Goal: Task Accomplishment & Management: Use online tool/utility

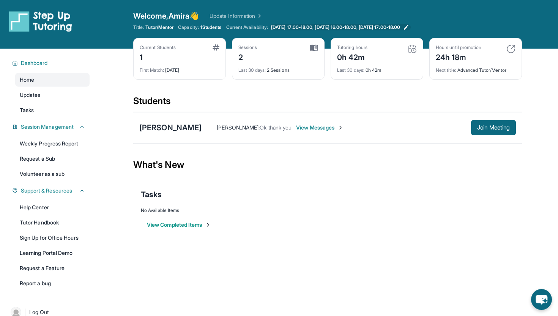
click at [400, 25] on span "[DATE] 17:00-18:00, [DATE] 16:00-18:00, [DATE] 17:00-18:00" at bounding box center [335, 27] width 129 height 6
click at [303, 126] on span "View Messages" at bounding box center [319, 128] width 47 height 8
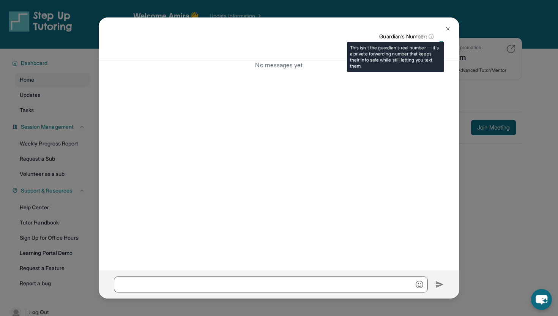
click at [407, 40] on p "Guardian's Number: ⓘ" at bounding box center [411, 37] width 65 height 8
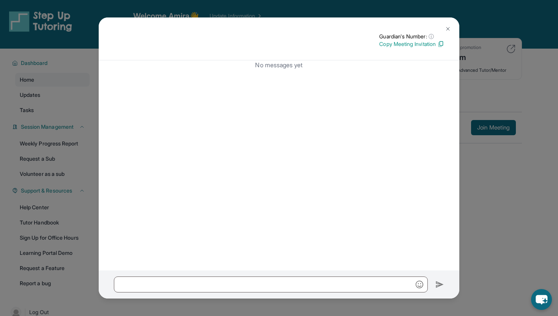
click at [406, 45] on p "Copy Meeting Invitation" at bounding box center [411, 44] width 65 height 8
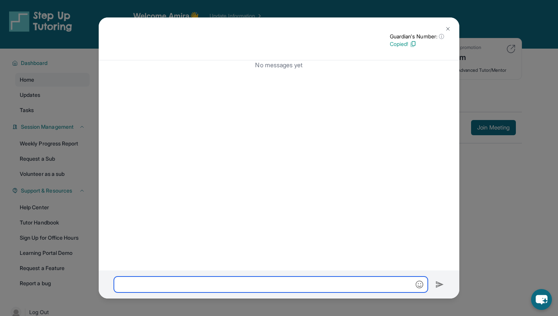
click at [197, 283] on input "text" at bounding box center [271, 284] width 314 height 16
paste input "**********"
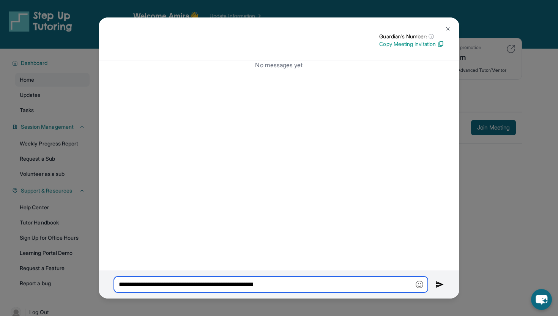
type input "**********"
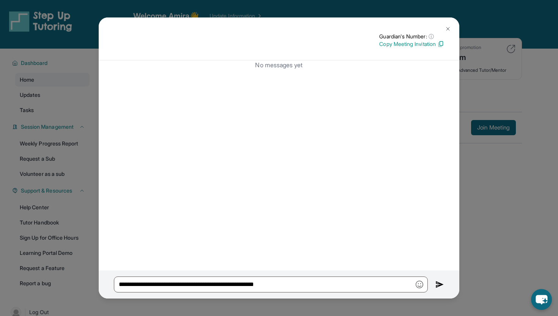
click at [435, 281] on div "**********" at bounding box center [279, 284] width 361 height 28
click at [436, 283] on img at bounding box center [440, 284] width 9 height 9
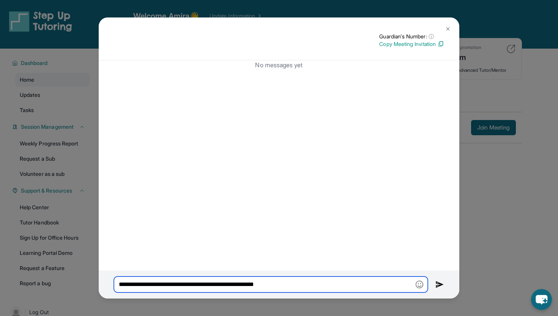
drag, startPoint x: 306, startPoint y: 285, endPoint x: 94, endPoint y: 285, distance: 212.3
click at [94, 285] on div "**********" at bounding box center [279, 158] width 558 height 316
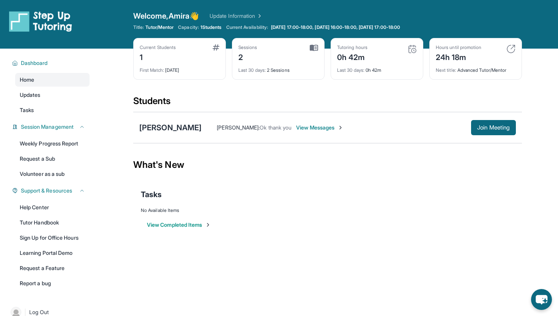
click at [299, 199] on div "Tasks" at bounding box center [328, 194] width 374 height 11
click at [304, 128] on span "View Messages" at bounding box center [319, 128] width 47 height 8
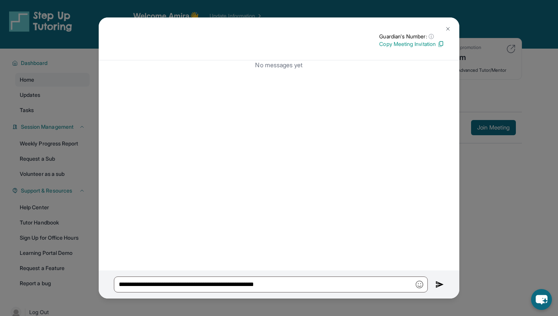
click at [441, 288] on img at bounding box center [440, 284] width 9 height 9
click at [447, 28] on img at bounding box center [448, 29] width 6 height 6
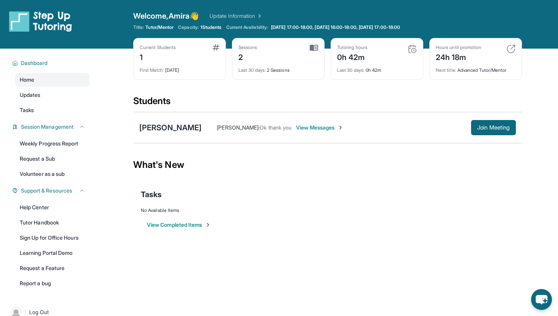
click at [323, 126] on span "View Messages" at bounding box center [319, 128] width 47 height 8
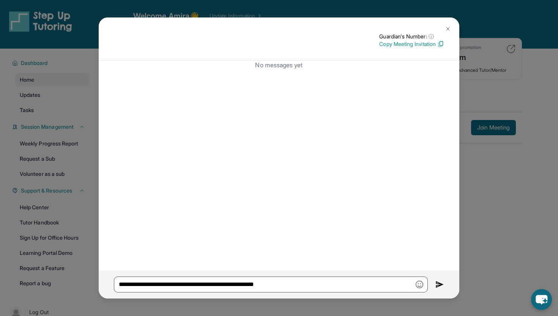
click at [421, 46] on p "Copy Meeting Invitation" at bounding box center [411, 44] width 65 height 8
click at [450, 25] on button at bounding box center [447, 28] width 15 height 15
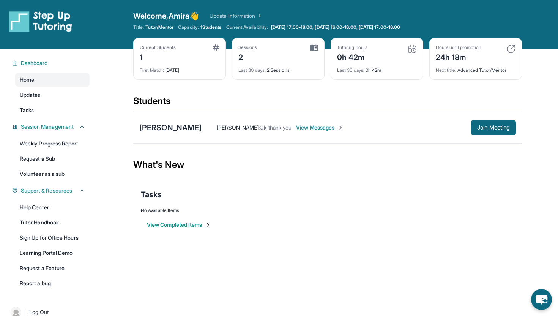
click at [211, 224] on img at bounding box center [208, 225] width 6 height 6
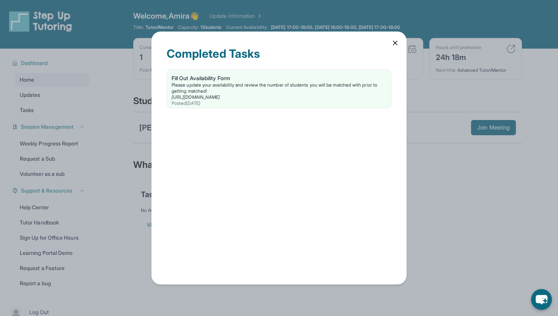
click at [398, 38] on div "Completed Tasks Fill Out Availability Form Please update your availability and …" at bounding box center [279, 158] width 255 height 253
click at [396, 43] on icon at bounding box center [395, 43] width 8 height 8
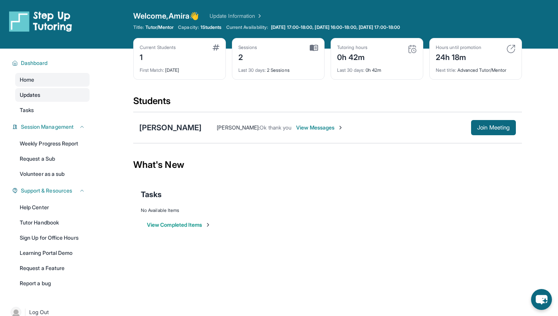
click at [43, 95] on link "Updates" at bounding box center [52, 95] width 74 height 14
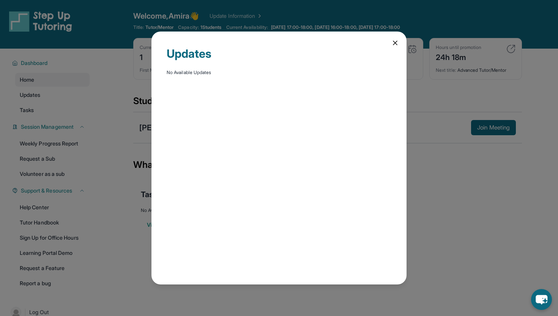
click at [396, 44] on icon at bounding box center [395, 43] width 4 height 4
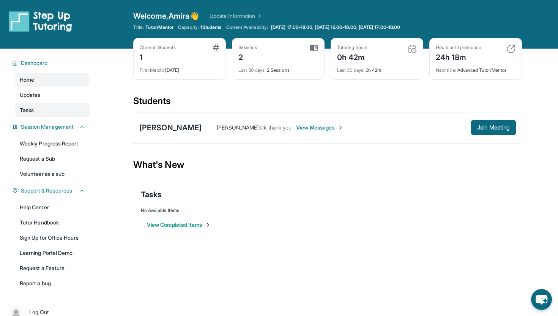
click at [50, 109] on link "Tasks" at bounding box center [52, 110] width 74 height 14
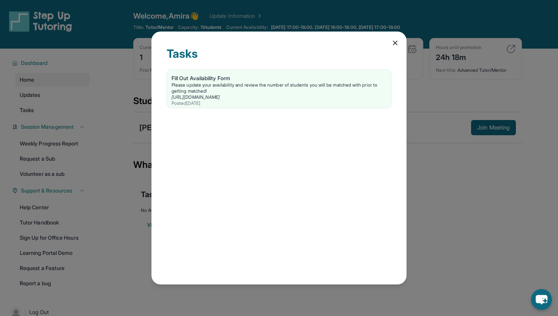
click at [398, 42] on icon at bounding box center [395, 43] width 8 height 8
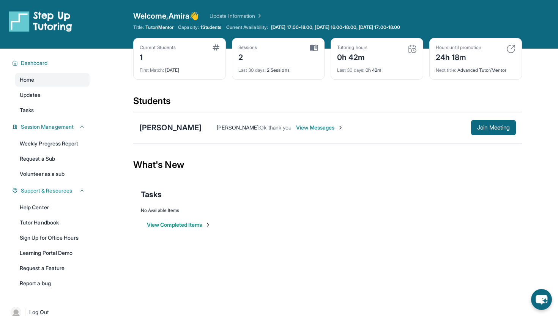
click at [315, 124] on span "View Messages" at bounding box center [319, 128] width 47 height 8
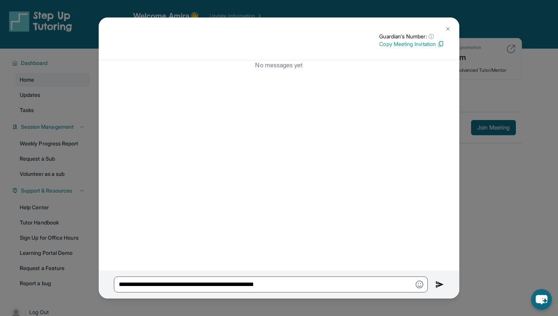
click at [447, 26] on img at bounding box center [448, 29] width 6 height 6
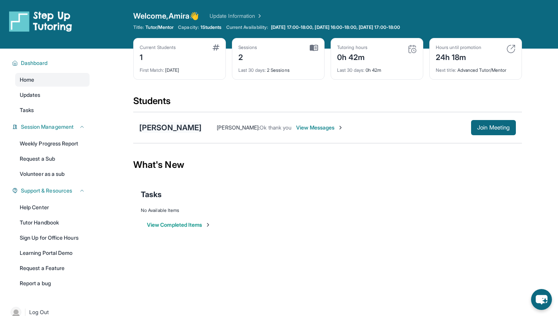
click at [172, 128] on div "[PERSON_NAME]" at bounding box center [170, 127] width 62 height 11
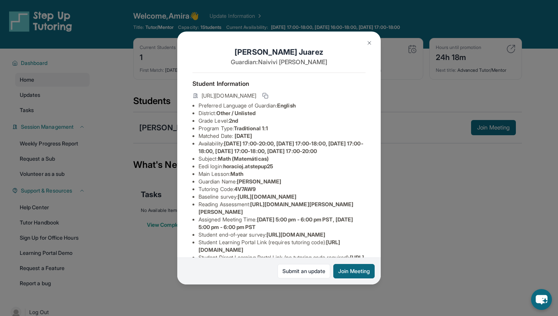
click at [371, 46] on img at bounding box center [369, 43] width 6 height 6
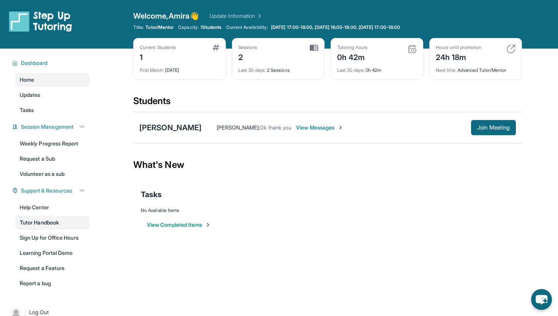
click at [42, 223] on link "Tutor Handbook" at bounding box center [52, 223] width 74 height 14
click at [41, 170] on link "Volunteer as a sub" at bounding box center [52, 174] width 74 height 14
click at [477, 129] on span "Join Meeting" at bounding box center [493, 127] width 33 height 5
click at [338, 128] on img at bounding box center [341, 128] width 6 height 6
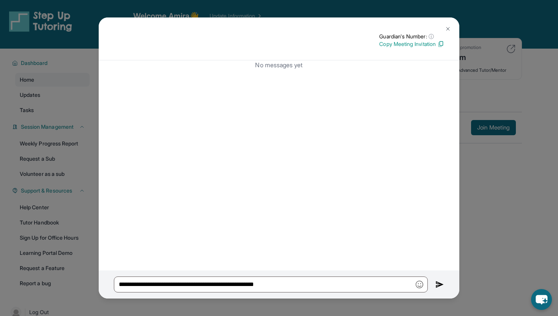
click at [445, 30] on img at bounding box center [448, 29] width 6 height 6
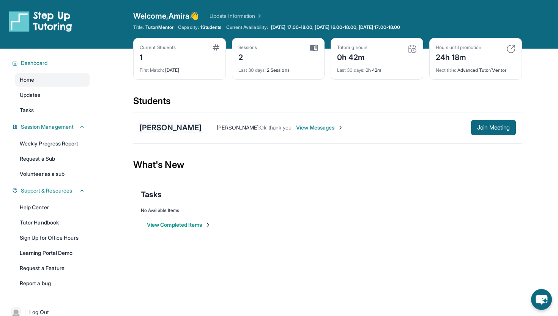
click at [181, 124] on div "[PERSON_NAME]" at bounding box center [170, 127] width 62 height 11
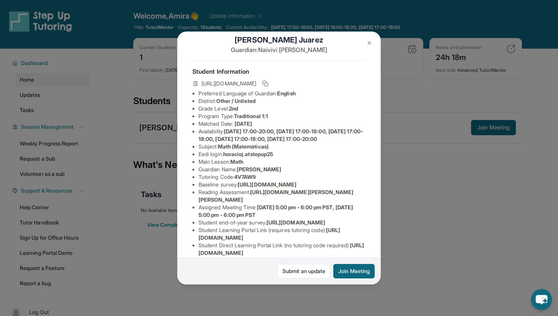
scroll to position [13, 0]
click at [268, 82] on rect at bounding box center [266, 83] width 3 height 3
click at [295, 142] on li "Availability: [DATE] 17:00-20:00, [DATE] 17:00-18:00, [DATE] 17:00-18:00, [DATE…" at bounding box center [282, 134] width 167 height 15
click at [228, 156] on span "horacioj.atstepup25" at bounding box center [248, 153] width 50 height 6
drag, startPoint x: 225, startPoint y: 162, endPoint x: 282, endPoint y: 161, distance: 56.6
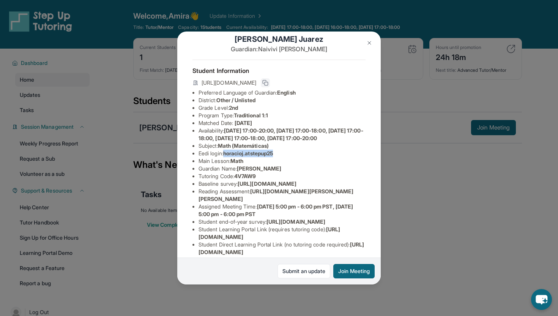
click at [282, 157] on li "Eedi login : [PERSON_NAME].atstepup25" at bounding box center [282, 154] width 167 height 8
click at [273, 156] on span "horacioj.atstepup25" at bounding box center [248, 153] width 50 height 6
drag, startPoint x: 228, startPoint y: 161, endPoint x: 285, endPoint y: 159, distance: 57.0
click at [285, 157] on li "Eedi login : [PERSON_NAME].atstepup25" at bounding box center [282, 154] width 167 height 8
copy span "horacioj.atstepup25"
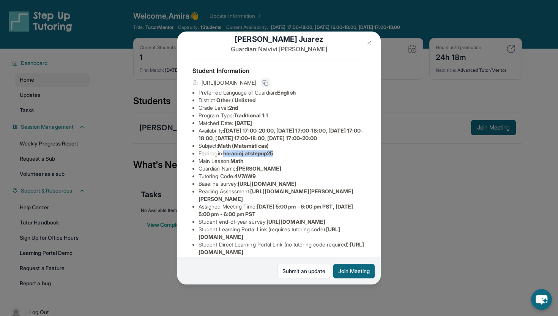
click at [370, 46] on button at bounding box center [369, 42] width 15 height 15
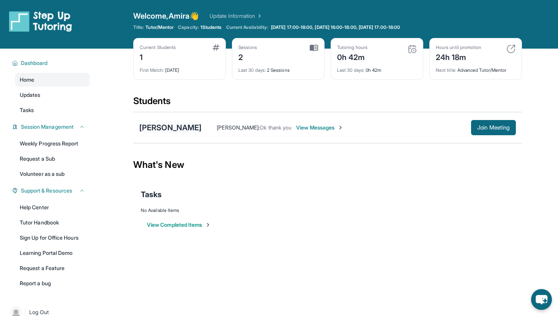
click at [186, 128] on div "[PERSON_NAME]" at bounding box center [170, 127] width 62 height 11
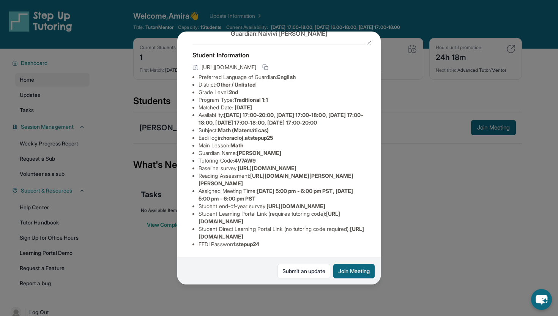
scroll to position [89, 0]
drag, startPoint x: 240, startPoint y: 244, endPoint x: 275, endPoint y: 244, distance: 35.3
click at [275, 244] on li "EEDI Password : stepup24" at bounding box center [282, 244] width 167 height 8
copy span "stepup24"
click at [367, 43] on img at bounding box center [369, 43] width 6 height 6
